Goal: Transaction & Acquisition: Purchase product/service

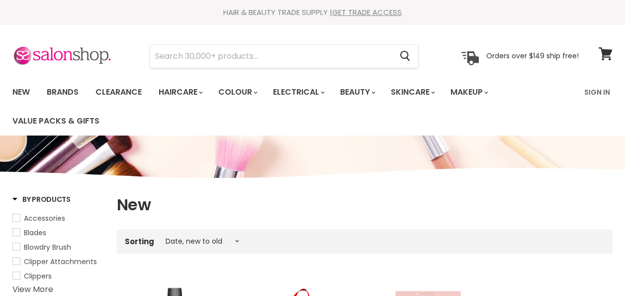
select select "created-descending"
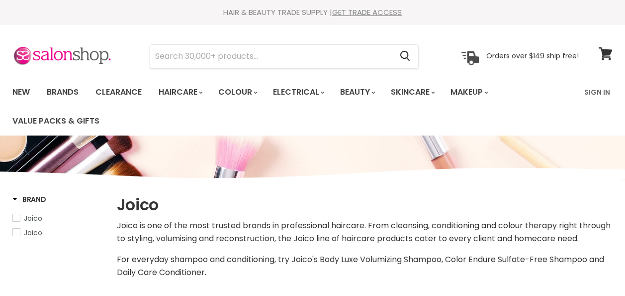
select select "created-descending"
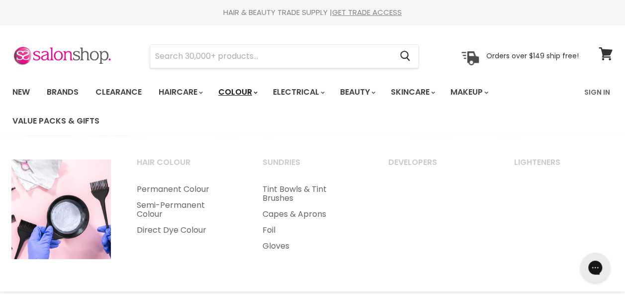
click at [256, 92] on polygon "Main menu" at bounding box center [255, 92] width 2 height 2
click at [191, 190] on link "Permanent Colour" at bounding box center [186, 189] width 124 height 16
click at [175, 271] on ul "Hair Colour Permanent Colour Semi-Permanent Colour" at bounding box center [312, 213] width 627 height 136
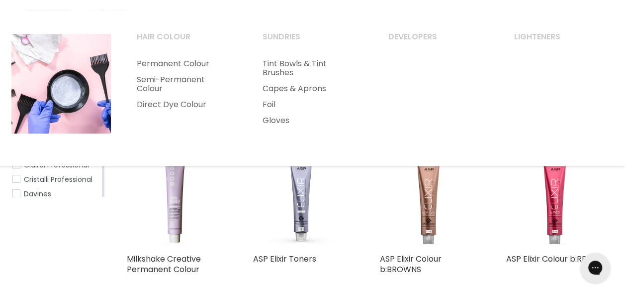
scroll to position [125, 0]
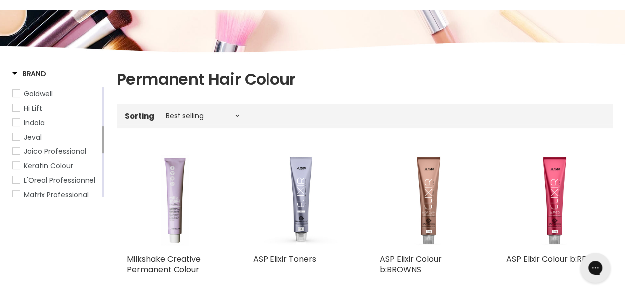
drag, startPoint x: 103, startPoint y: 110, endPoint x: 104, endPoint y: 149, distance: 38.8
click at [104, 149] on div "Main content" at bounding box center [103, 139] width 2 height 27
click at [16, 125] on span "Indola" at bounding box center [16, 121] width 7 height 7
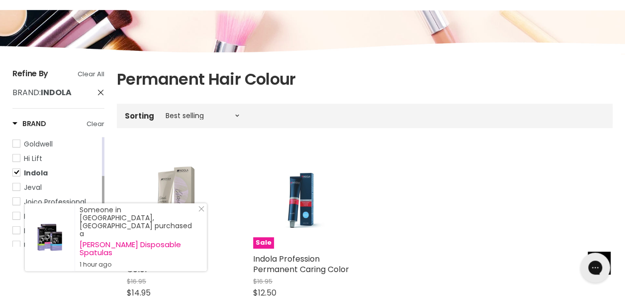
click at [293, 199] on img "Main content" at bounding box center [302, 200] width 64 height 97
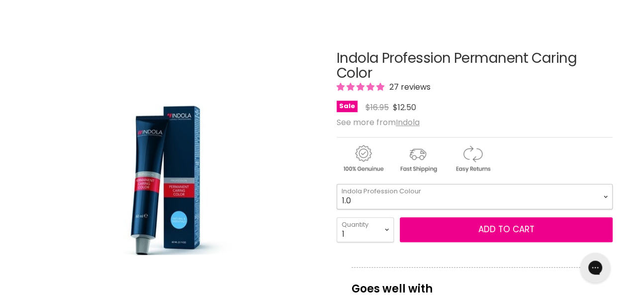
click at [605, 194] on select "1.0 3.0 4.0 5.0 6.0 7.0 8.0 9.0 10.0 5.0+ 6.0+ 7.0+ 8.0+ 9.0+ 5.03" at bounding box center [475, 196] width 276 height 25
click at [337, 184] on select "1.0 3.0 4.0 5.0 6.0 7.0 8.0 9.0 10.0 5.0+ 6.0+ 7.0+ 8.0+ 9.0+ 5.03" at bounding box center [475, 196] width 276 height 25
select select "5.0"
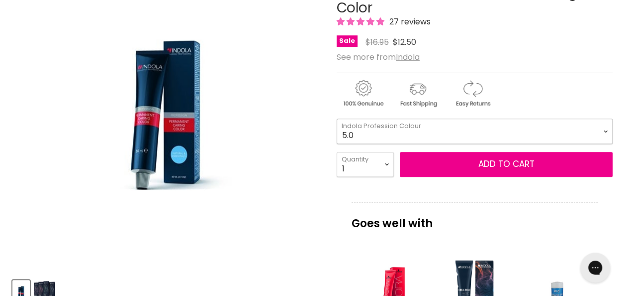
scroll to position [188, 0]
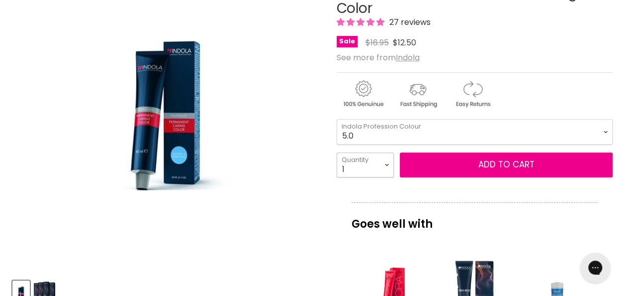
click at [386, 162] on select "1 2 3 4 5 6 7 8 9 10+" at bounding box center [365, 164] width 57 height 25
select select "4"
click at [337, 152] on select "1 2 3 4 5 6 7 8 9 10+" at bounding box center [365, 164] width 57 height 25
type input "4"
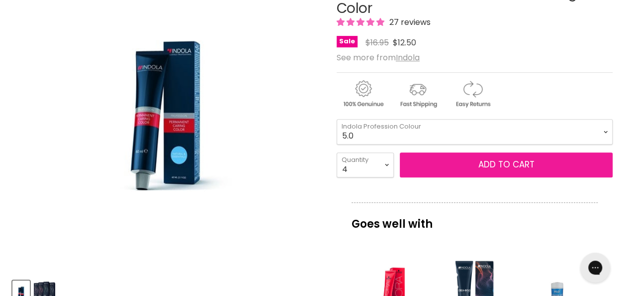
click at [448, 162] on button "Add to cart" at bounding box center [506, 164] width 213 height 25
click at [461, 162] on button "Add to cart" at bounding box center [506, 164] width 213 height 25
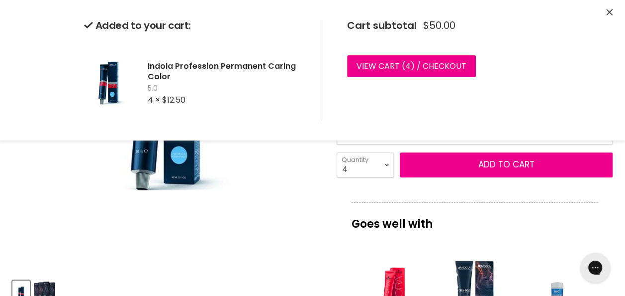
click at [297, 196] on div "Click or scroll to zoom Tap or pinch to zoom" at bounding box center [166, 115] width 309 height 309
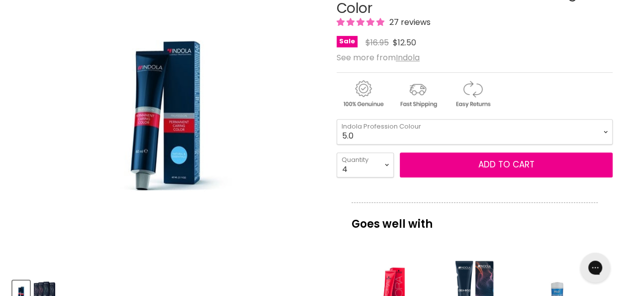
click at [41, 108] on div "Click or scroll to zoom Tap or pinch to zoom" at bounding box center [166, 115] width 309 height 309
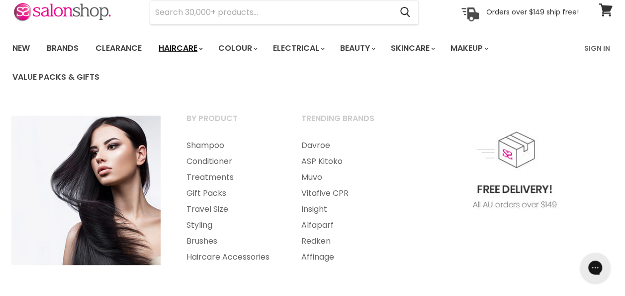
scroll to position [44, 0]
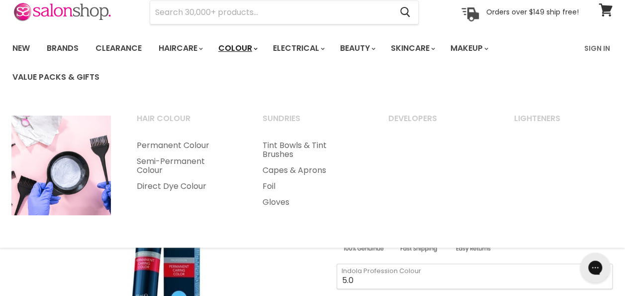
click at [252, 47] on link "Colour" at bounding box center [237, 48] width 53 height 21
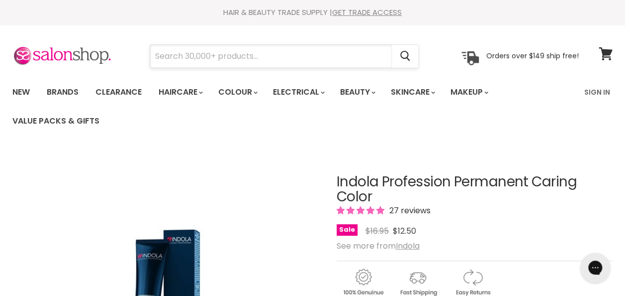
click at [182, 58] on input "Search" at bounding box center [271, 56] width 242 height 23
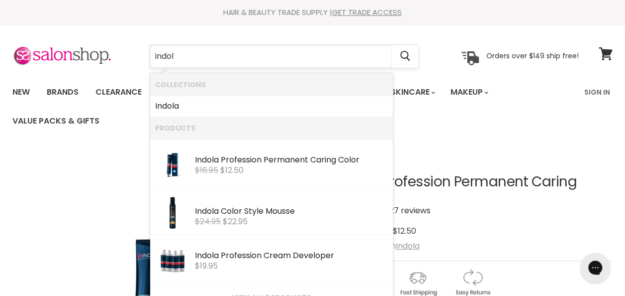
type input "indola"
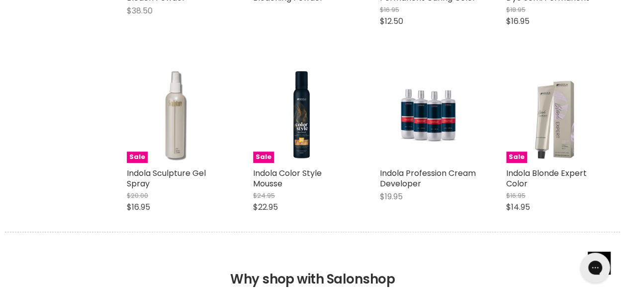
scroll to position [372, 0]
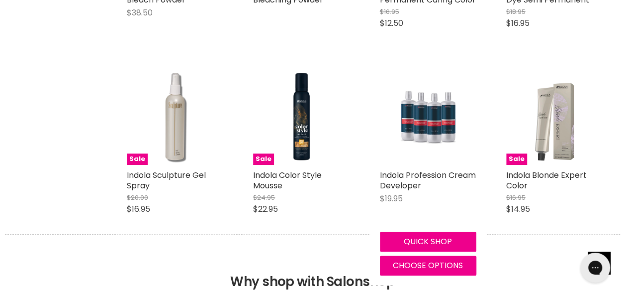
click at [408, 116] on img "Main content" at bounding box center [428, 116] width 64 height 97
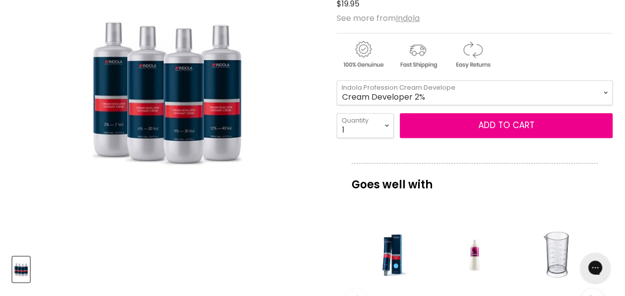
scroll to position [265, 0]
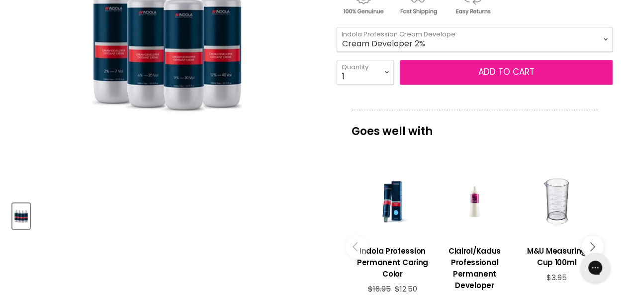
click at [420, 71] on button "Add to cart" at bounding box center [506, 72] width 213 height 25
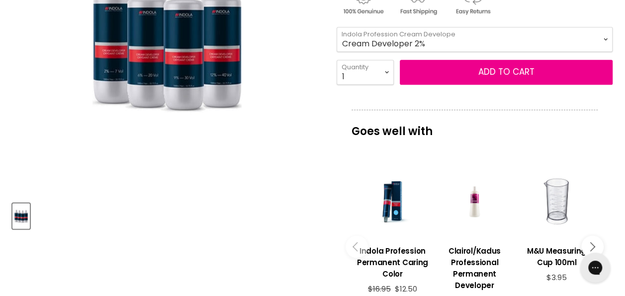
click at [136, 168] on img "Indola Profession Cream Developer image. Click or Scroll to Zoom." at bounding box center [167, 38] width 174 height 262
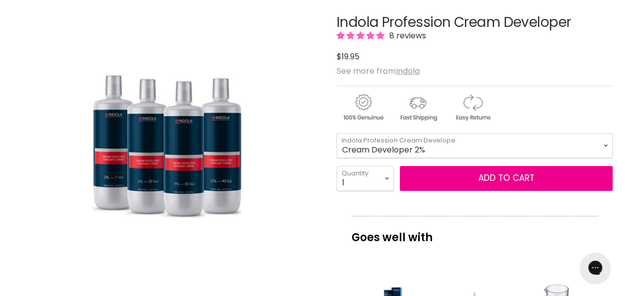
scroll to position [179, 0]
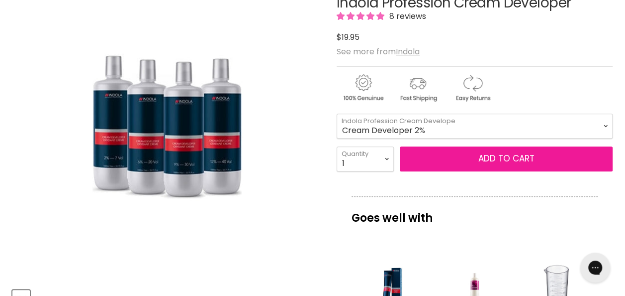
click at [517, 156] on span "Add to cart" at bounding box center [506, 158] width 56 height 12
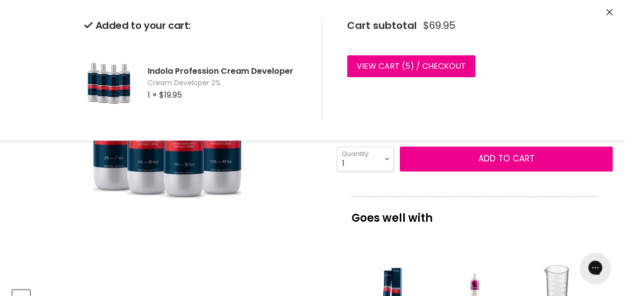
click at [553, 271] on div "Main content" at bounding box center [557, 288] width 72 height 72
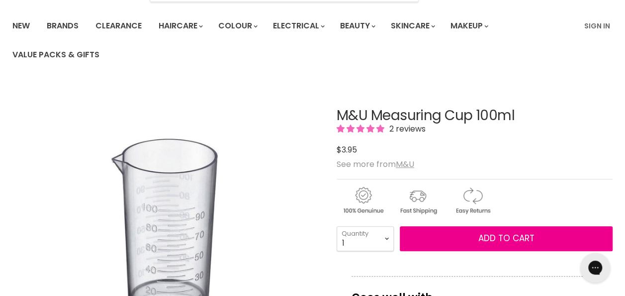
scroll to position [106, 0]
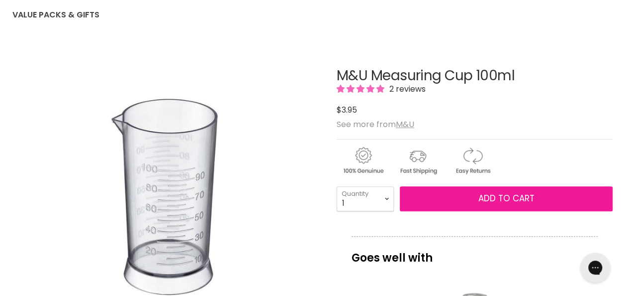
click at [517, 195] on span "Add to cart" at bounding box center [506, 198] width 56 height 12
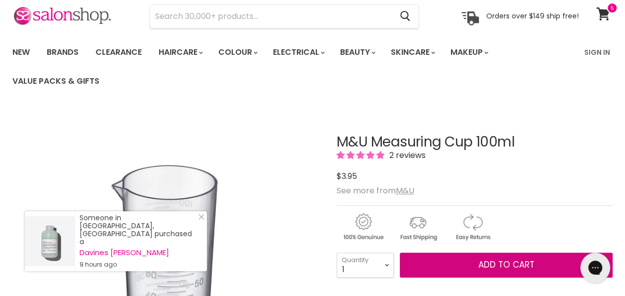
scroll to position [0, 0]
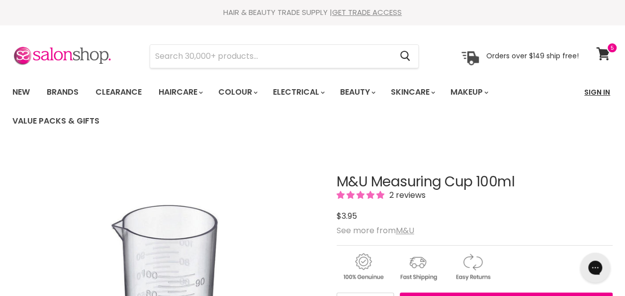
click at [596, 91] on link "Sign In" at bounding box center [598, 92] width 38 height 21
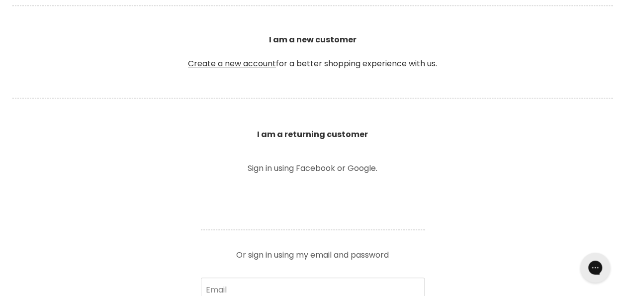
scroll to position [281, 0]
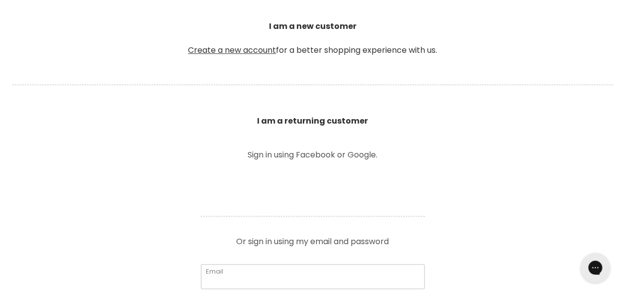
click at [246, 276] on input "Email" at bounding box center [313, 276] width 224 height 25
click at [333, 275] on input "Email" at bounding box center [313, 276] width 224 height 25
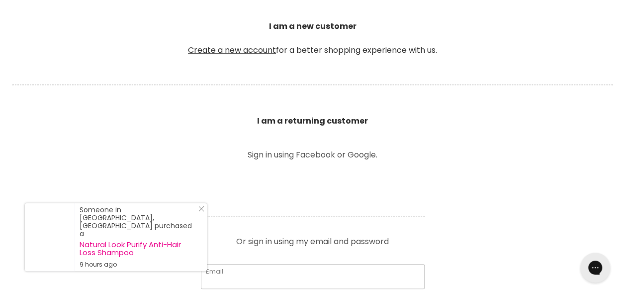
type input "[EMAIL_ADDRESS][DOMAIN_NAME]"
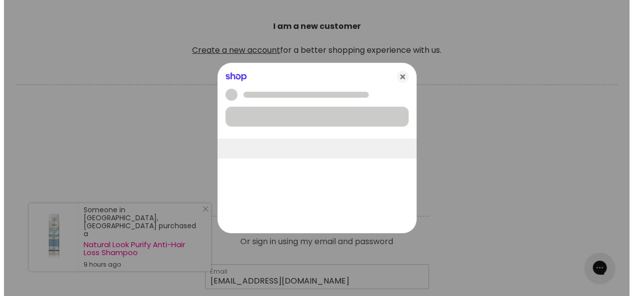
scroll to position [282, 0]
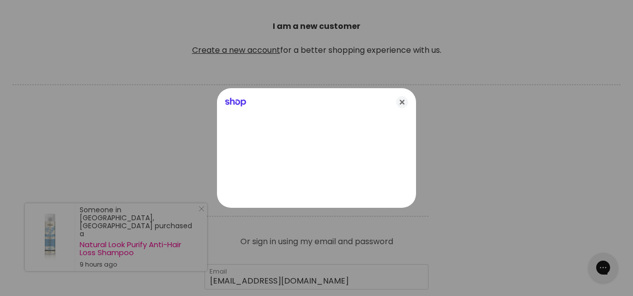
click at [570, 257] on div at bounding box center [316, 148] width 633 height 296
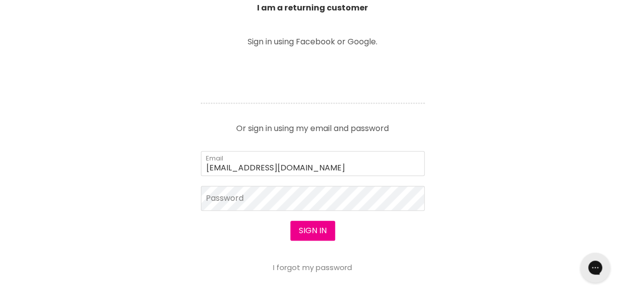
scroll to position [433, 0]
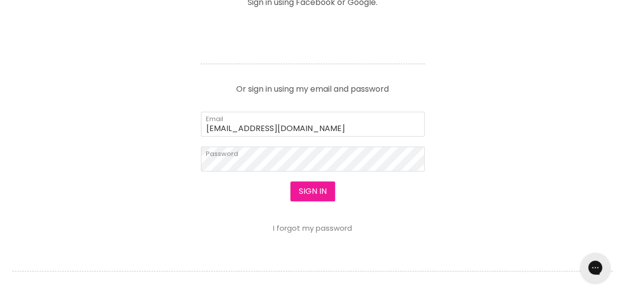
click at [316, 189] on button "Sign in" at bounding box center [313, 191] width 45 height 20
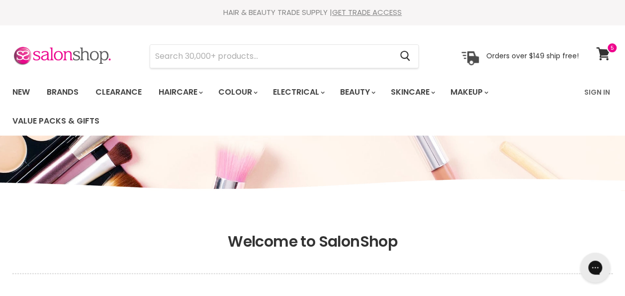
click at [604, 49] on icon at bounding box center [602, 53] width 13 height 13
